Goal: Information Seeking & Learning: Learn about a topic

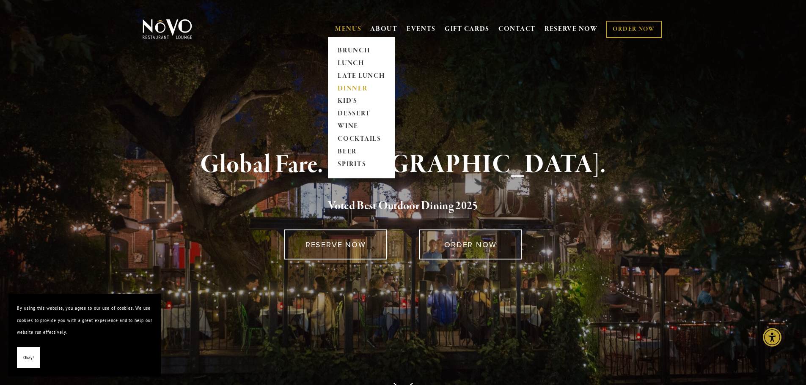
click at [357, 85] on link "DINNER" at bounding box center [361, 89] width 53 height 13
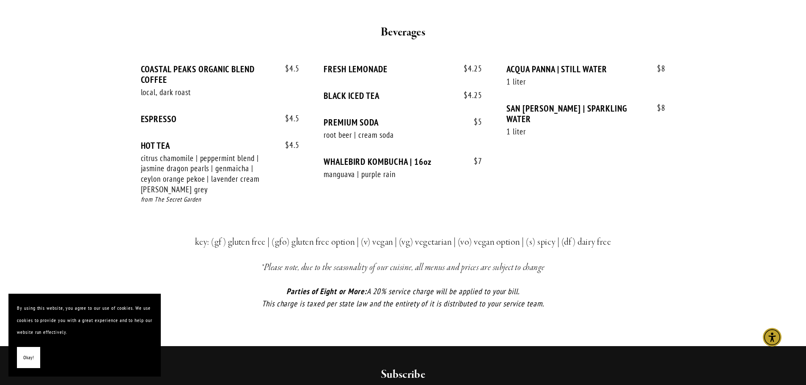
scroll to position [1819, 0]
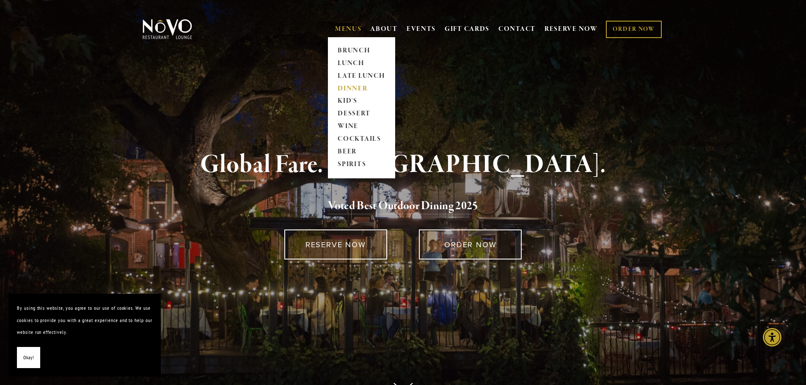
click at [349, 88] on link "DINNER" at bounding box center [361, 89] width 53 height 13
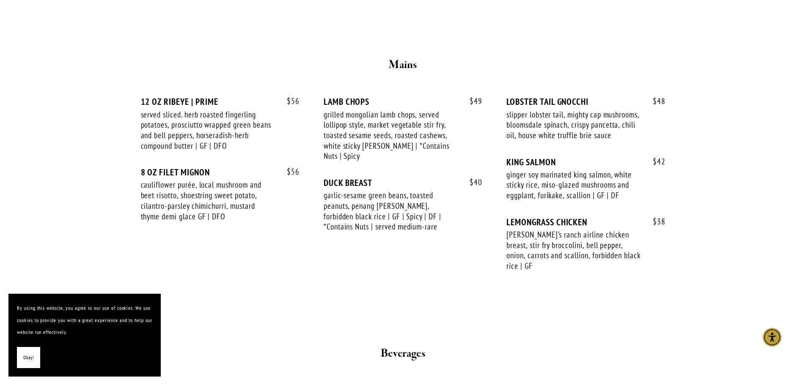
scroll to position [1439, 0]
